Goal: Task Accomplishment & Management: Manage account settings

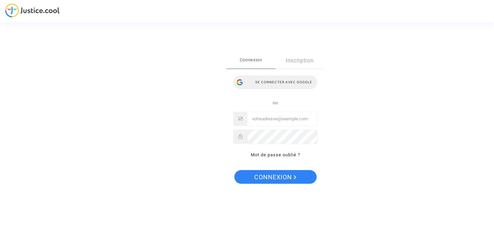
click at [261, 80] on div "Se connecter avec Google" at bounding box center [275, 82] width 84 height 14
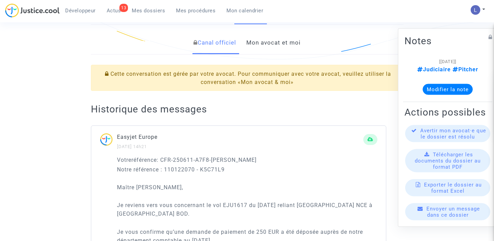
scroll to position [136, 0]
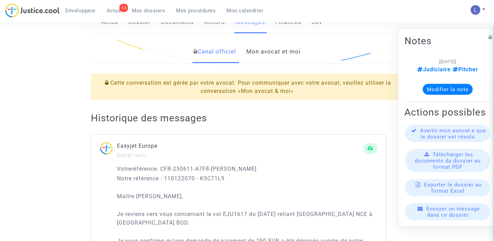
click at [262, 56] on link "Mon avocat et moi" at bounding box center [273, 51] width 54 height 23
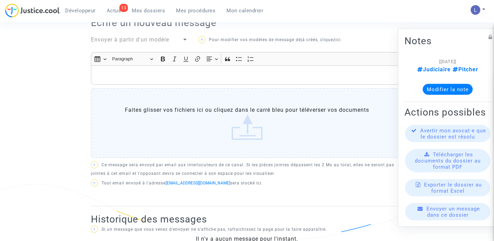
scroll to position [256, 0]
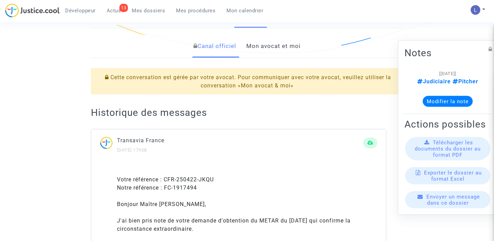
scroll to position [124, 0]
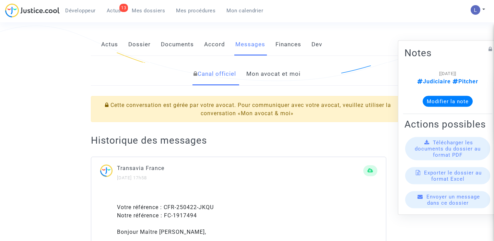
click at [258, 78] on link "Mon avocat et moi" at bounding box center [273, 74] width 54 height 23
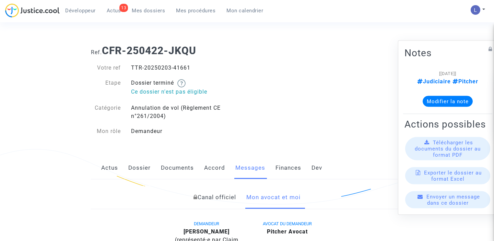
drag, startPoint x: 191, startPoint y: 66, endPoint x: 175, endPoint y: 66, distance: 16.8
click at [175, 66] on div "TTR-20250203-41661" at bounding box center [186, 68] width 121 height 8
copy div "41661"
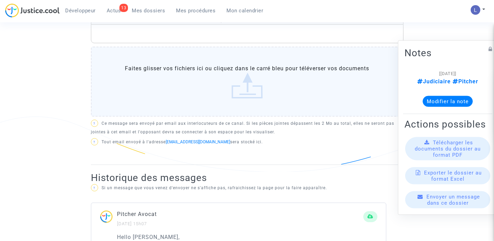
scroll to position [363, 0]
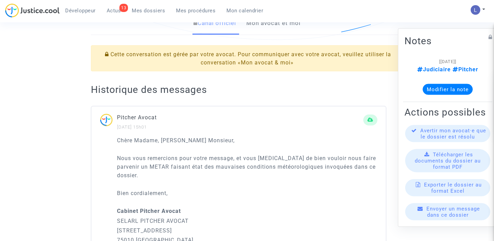
scroll to position [163, 0]
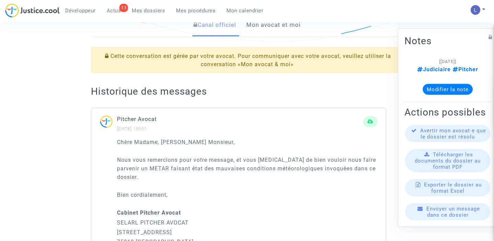
click at [277, 28] on link "Mon avocat et moi" at bounding box center [273, 25] width 54 height 23
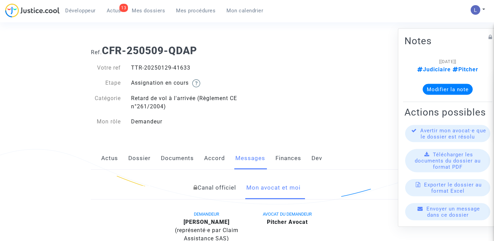
click at [202, 186] on link "Canal officiel" at bounding box center [215, 188] width 43 height 23
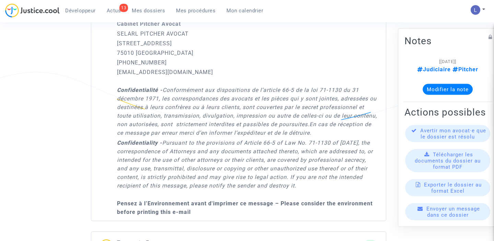
scroll to position [355, 0]
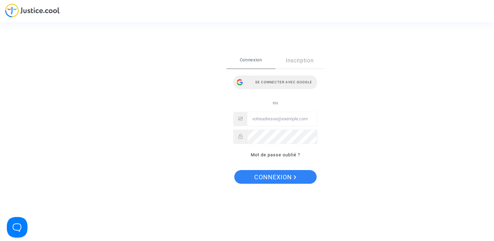
click at [268, 81] on div "Se connecter avec Google" at bounding box center [275, 82] width 84 height 14
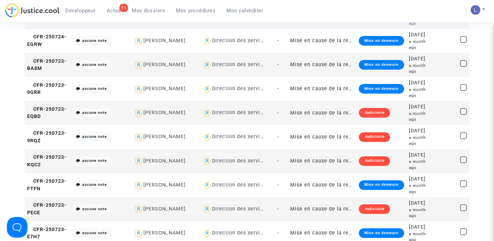
scroll to position [382, 0]
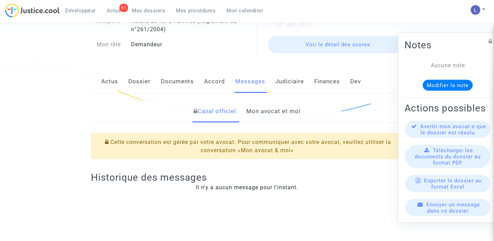
scroll to position [62, 0]
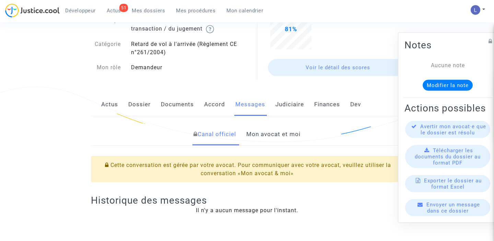
click at [268, 130] on link "Mon avocat et moi" at bounding box center [273, 134] width 54 height 23
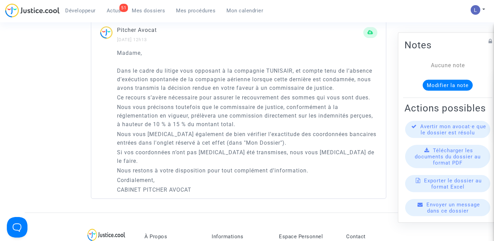
scroll to position [475, 0]
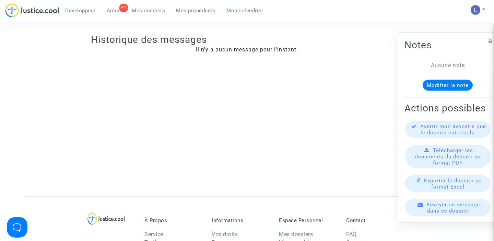
scroll to position [85, 0]
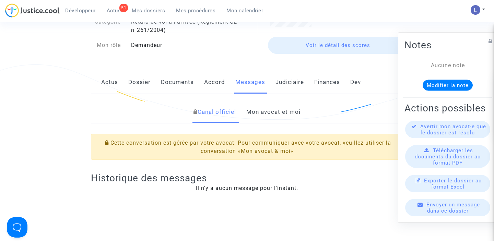
click at [264, 116] on link "Mon avocat et moi" at bounding box center [273, 112] width 54 height 23
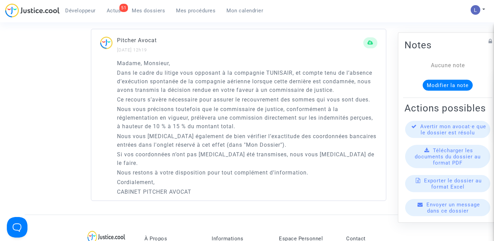
scroll to position [480, 0]
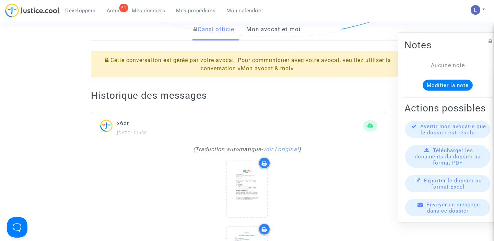
scroll to position [135, 0]
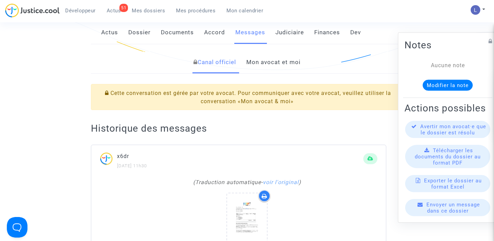
click at [270, 65] on link "Mon avocat et moi" at bounding box center [273, 62] width 54 height 23
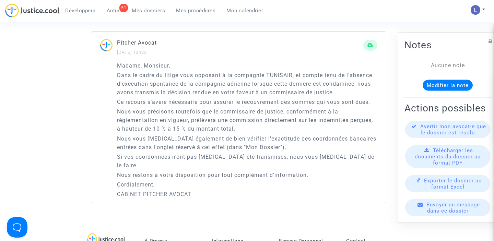
scroll to position [471, 0]
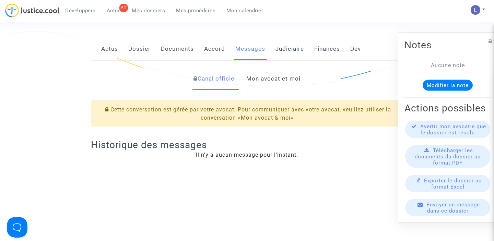
scroll to position [116, 0]
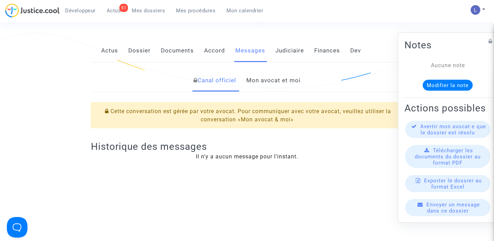
click at [274, 79] on link "Mon avocat et moi" at bounding box center [273, 80] width 54 height 23
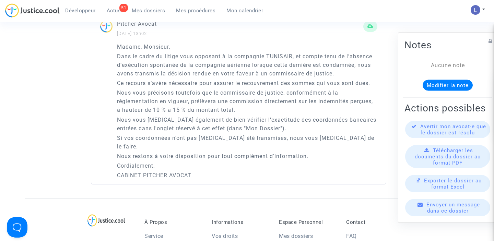
scroll to position [491, 0]
